Goal: Connect with others: Connect with other users

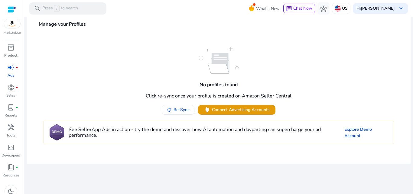
click at [317, 74] on div "No profiles found Click re-sync once your profile is created on Amazon Seller C…" at bounding box center [218, 81] width 375 height 68
click at [327, 7] on span "hub" at bounding box center [323, 8] width 7 height 7
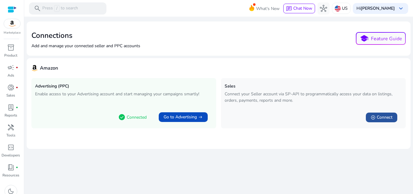
click at [382, 116] on span "Connect" at bounding box center [385, 117] width 16 height 6
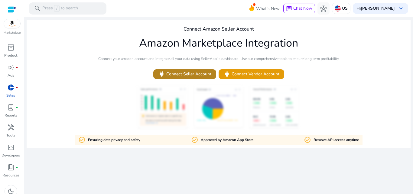
click at [198, 73] on span "power Connect Seller Account" at bounding box center [184, 73] width 53 height 7
